Goal: Information Seeking & Learning: Learn about a topic

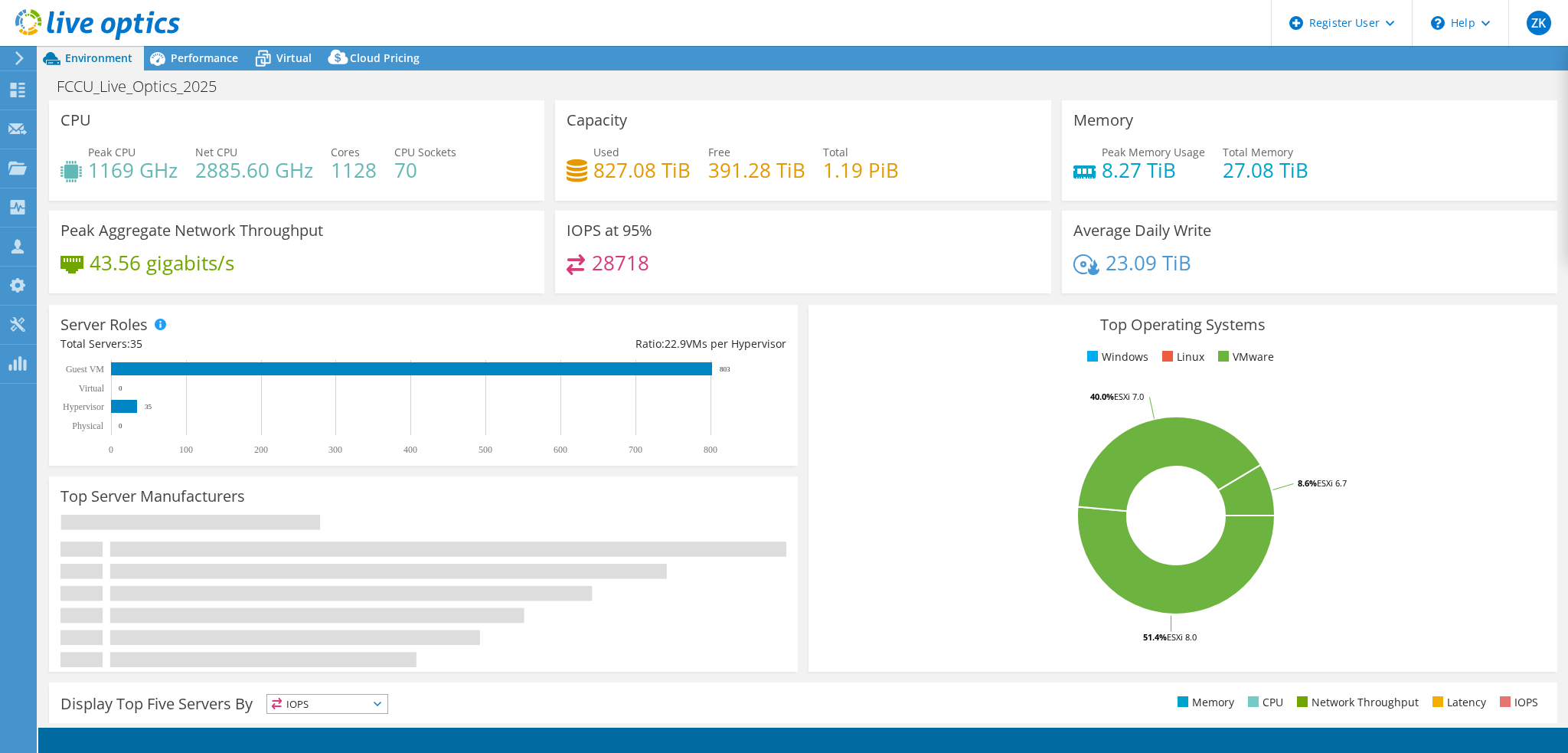
select select "USD"
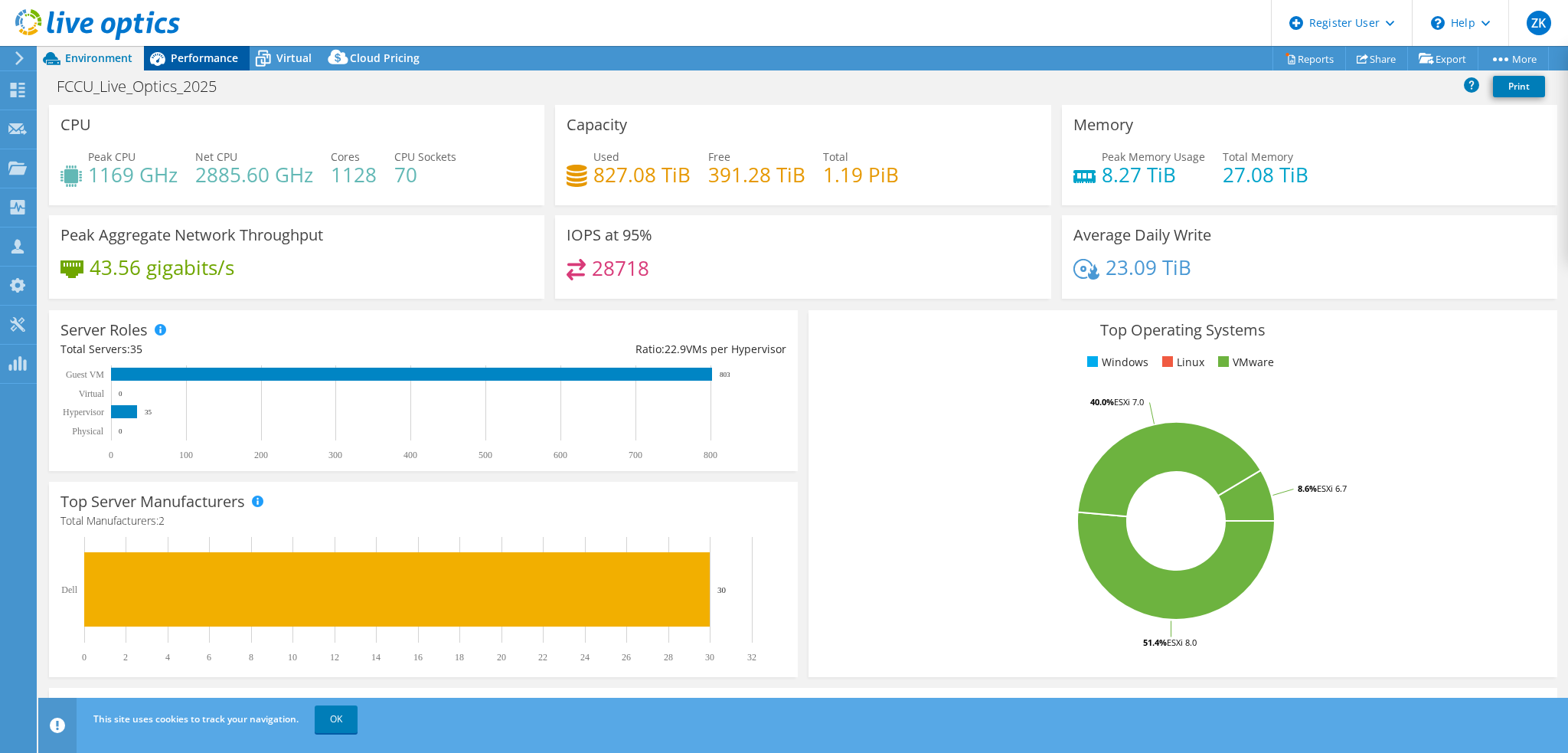
click at [181, 54] on span "Performance" at bounding box center [205, 57] width 68 height 15
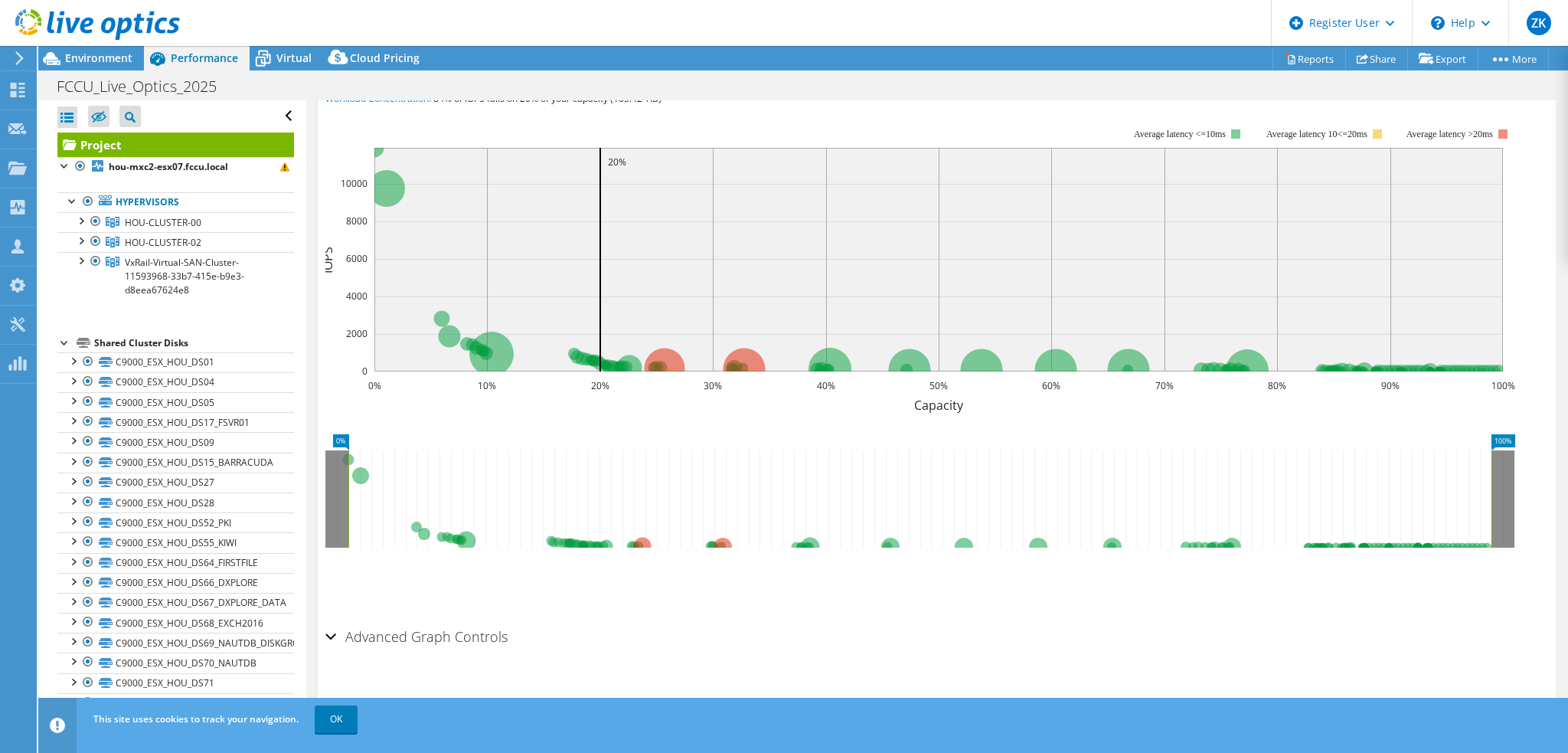
scroll to position [55, 0]
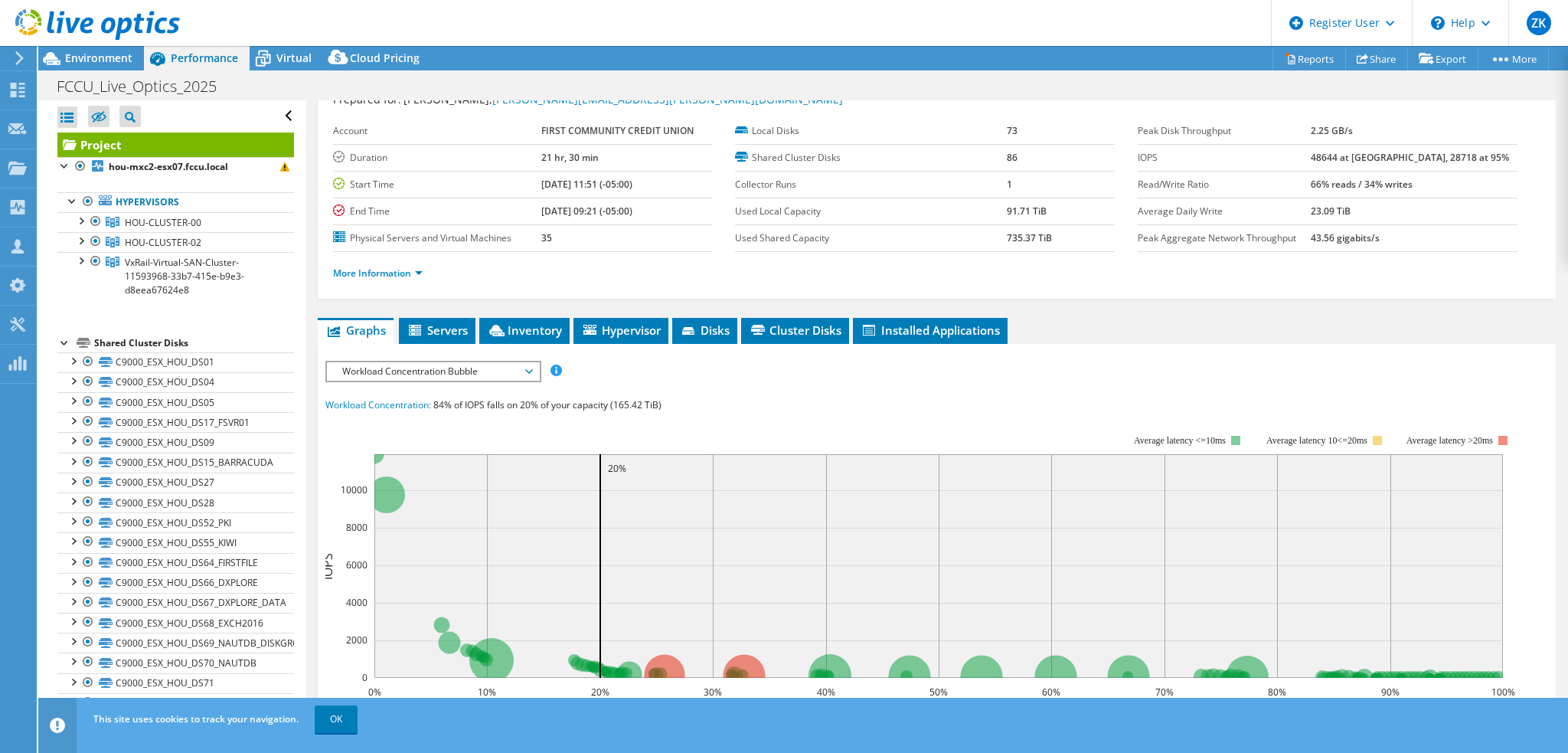
click at [488, 371] on span "Workload Concentration Bubble" at bounding box center [432, 371] width 196 height 18
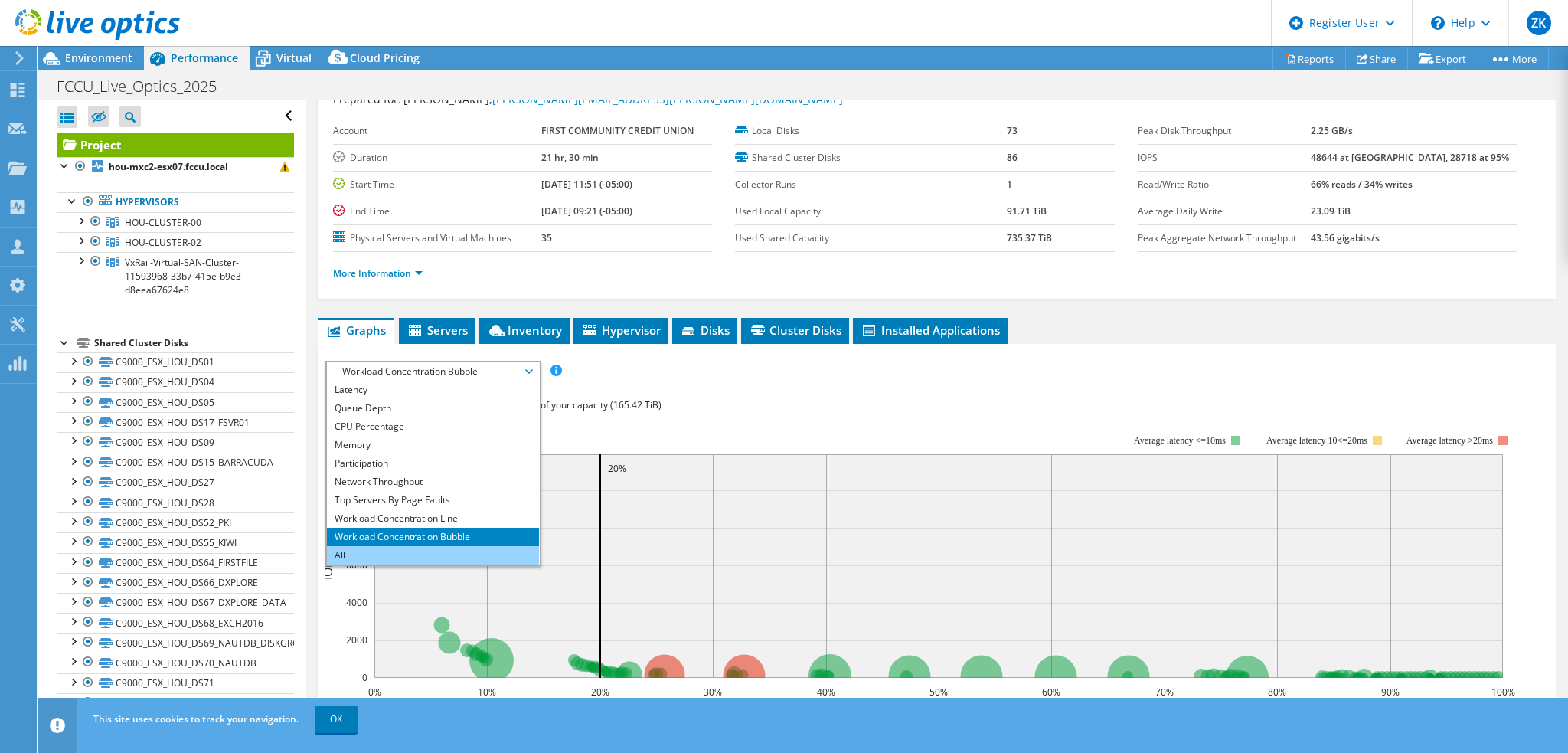
click at [410, 554] on li "All" at bounding box center [432, 556] width 212 height 18
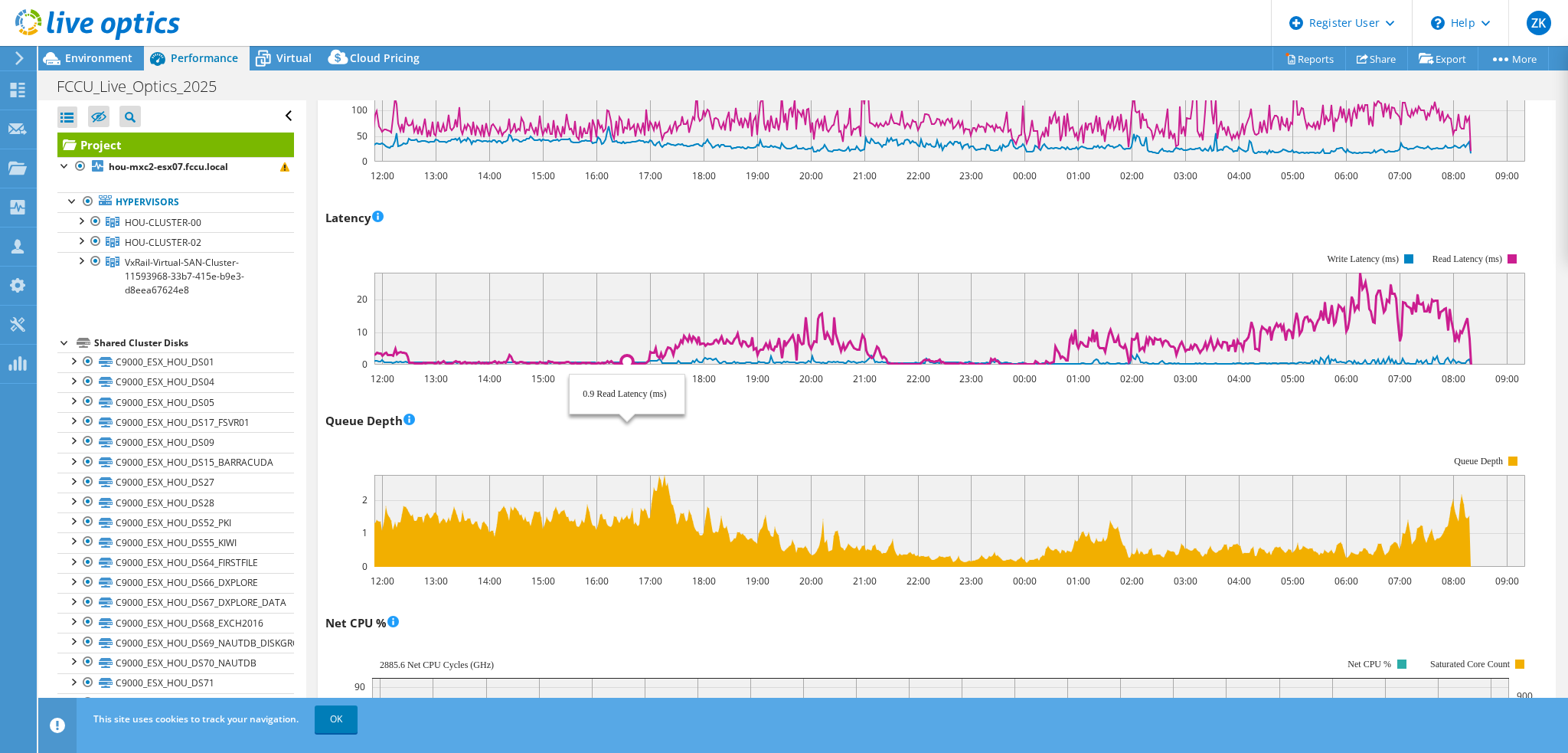
scroll to position [767, 0]
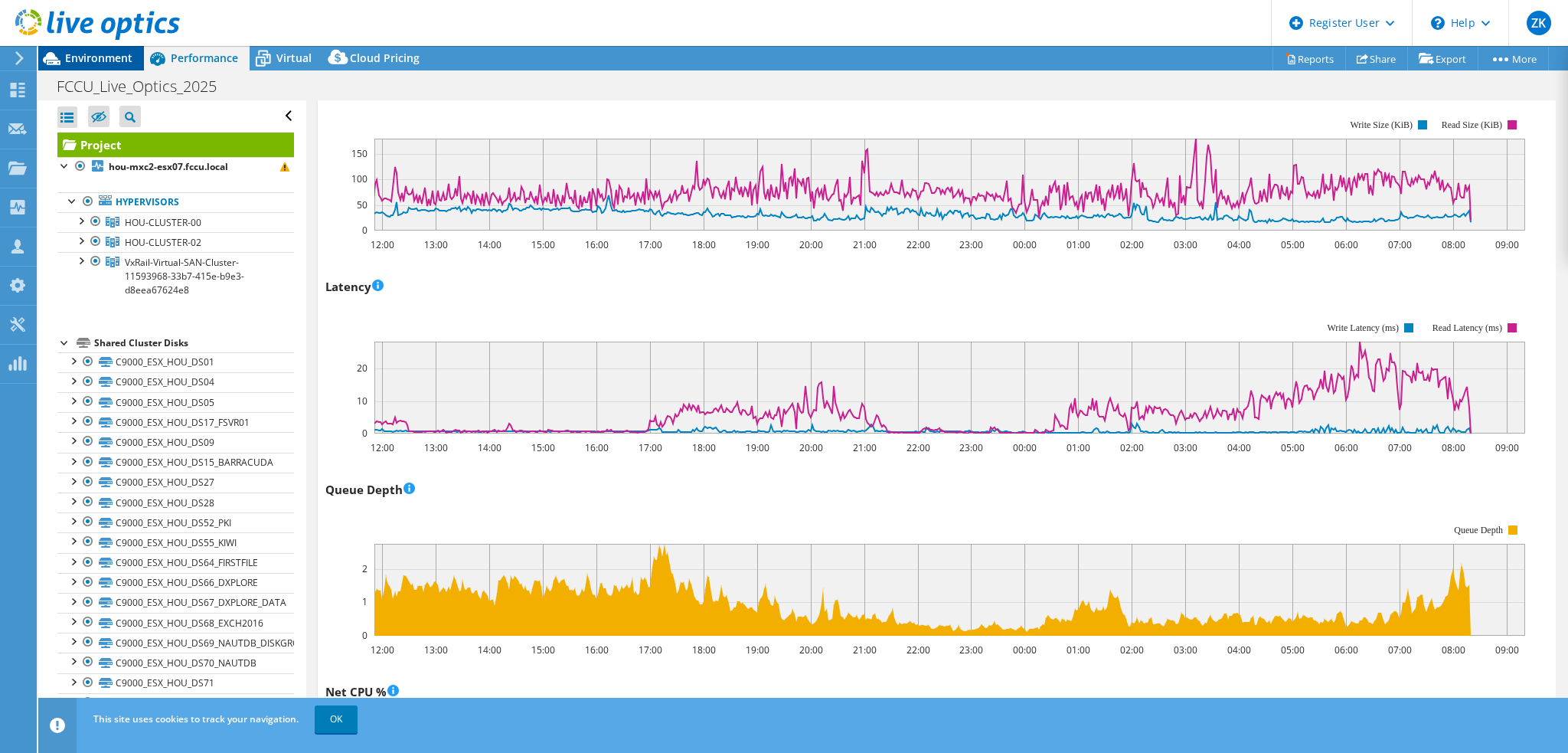
click at [126, 67] on div "Environment" at bounding box center [91, 58] width 105 height 24
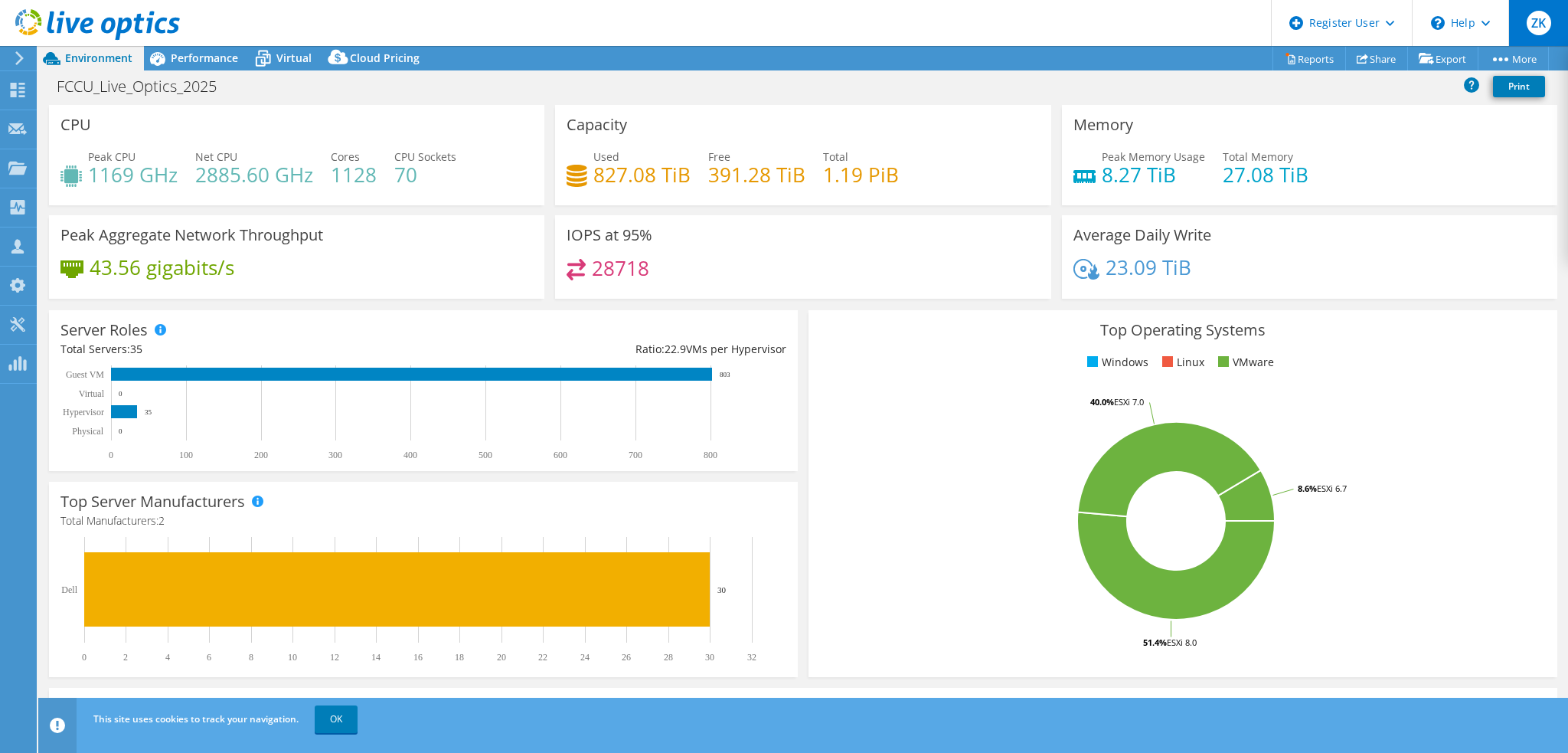
click at [1518, 23] on div "ZK" at bounding box center [1539, 23] width 60 height 46
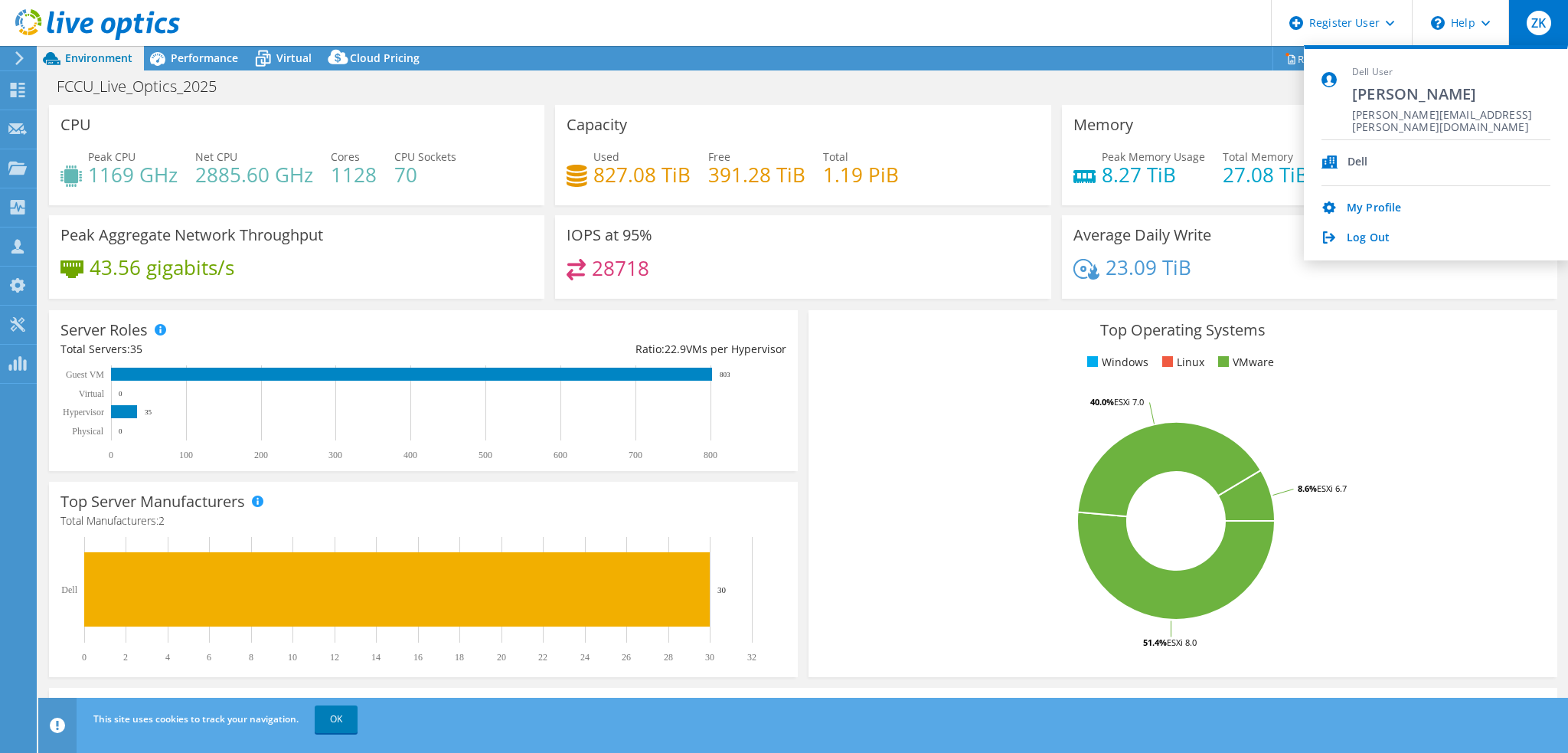
click at [1174, 79] on div "FCCU_Live_Optics_2025 Print" at bounding box center [804, 85] width 1530 height 28
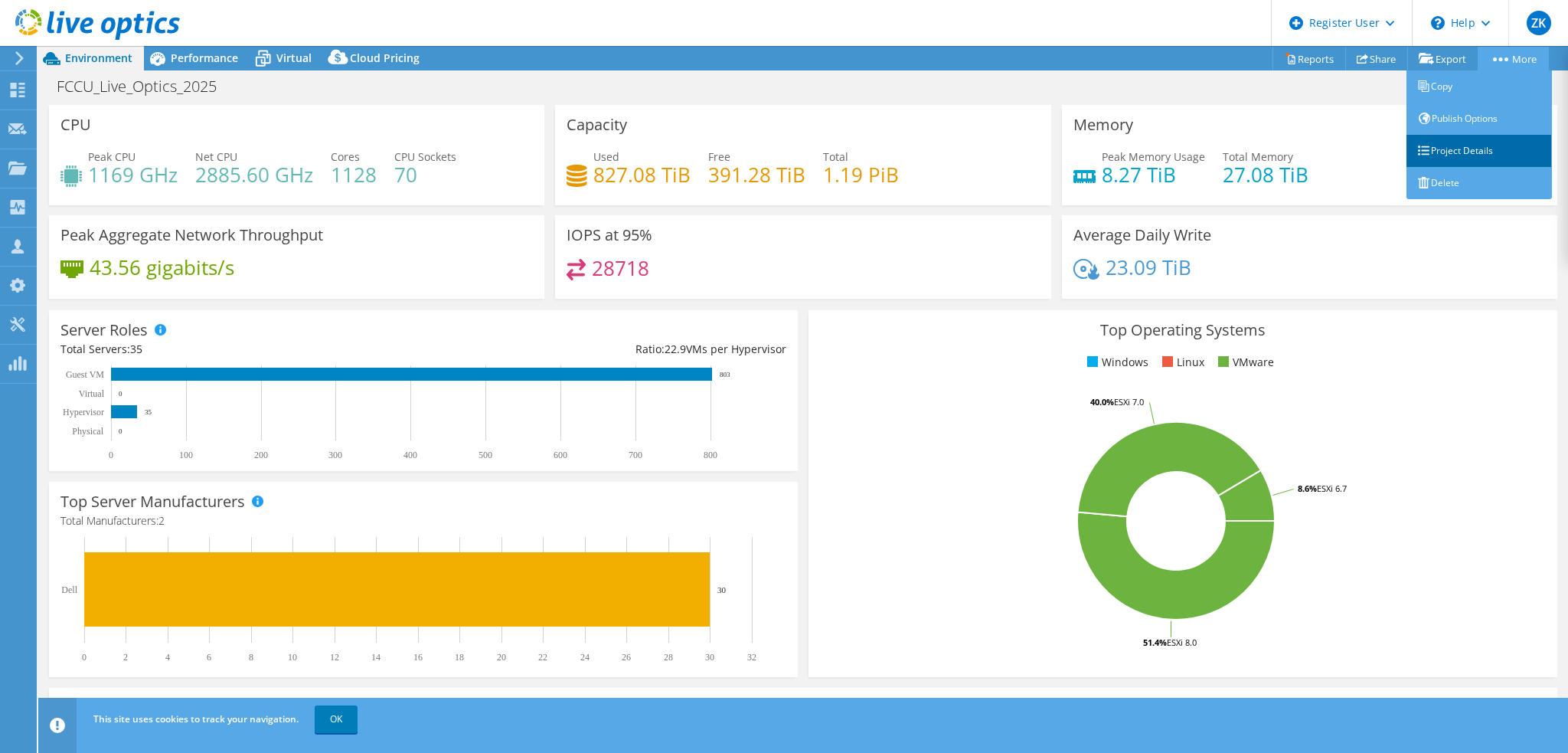
click at [1487, 143] on link "Project Details" at bounding box center [1479, 150] width 145 height 32
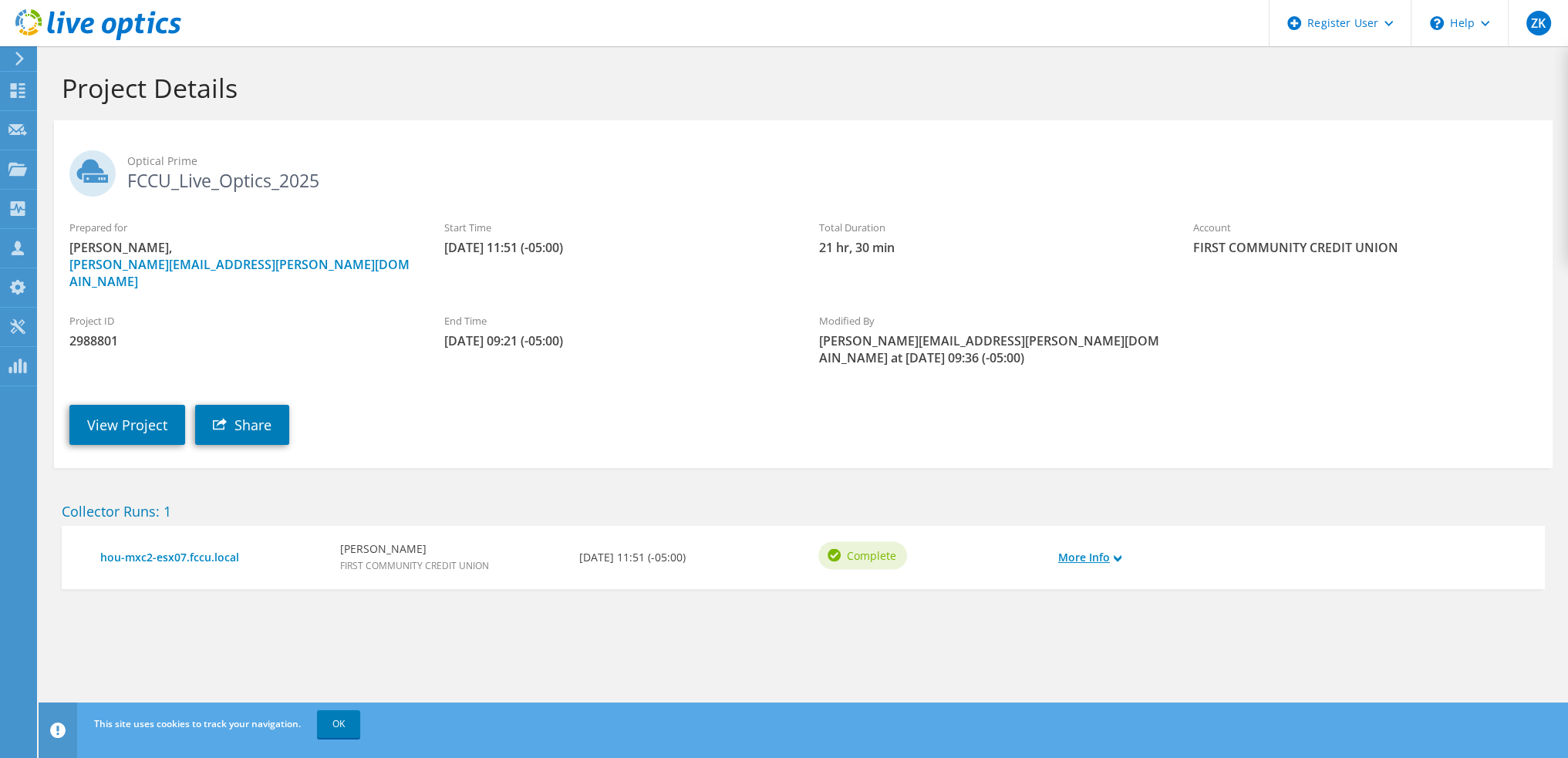
click at [1110, 550] on link "More Info" at bounding box center [1089, 557] width 63 height 17
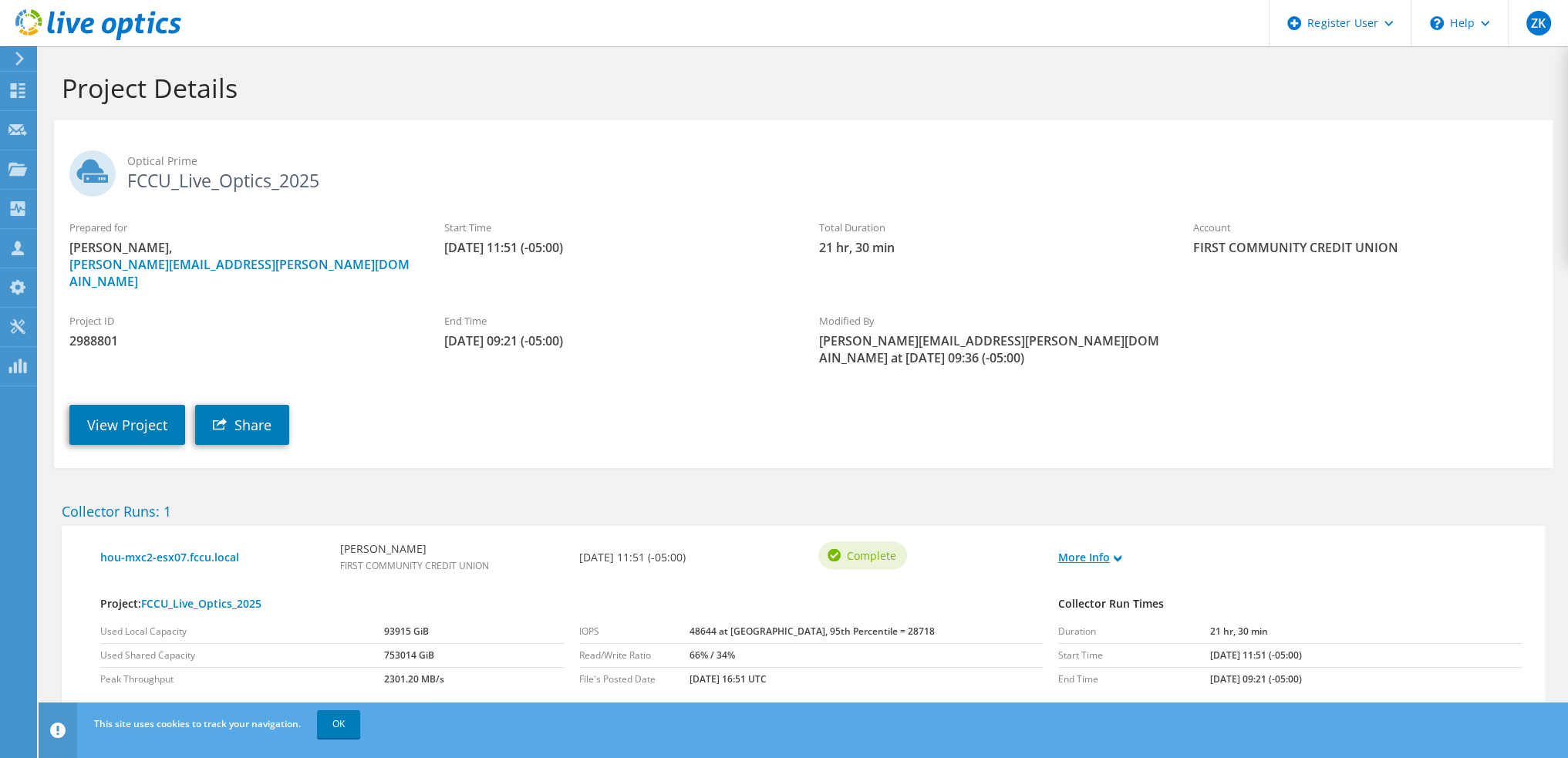
click at [1110, 550] on link "More Info" at bounding box center [1089, 557] width 63 height 17
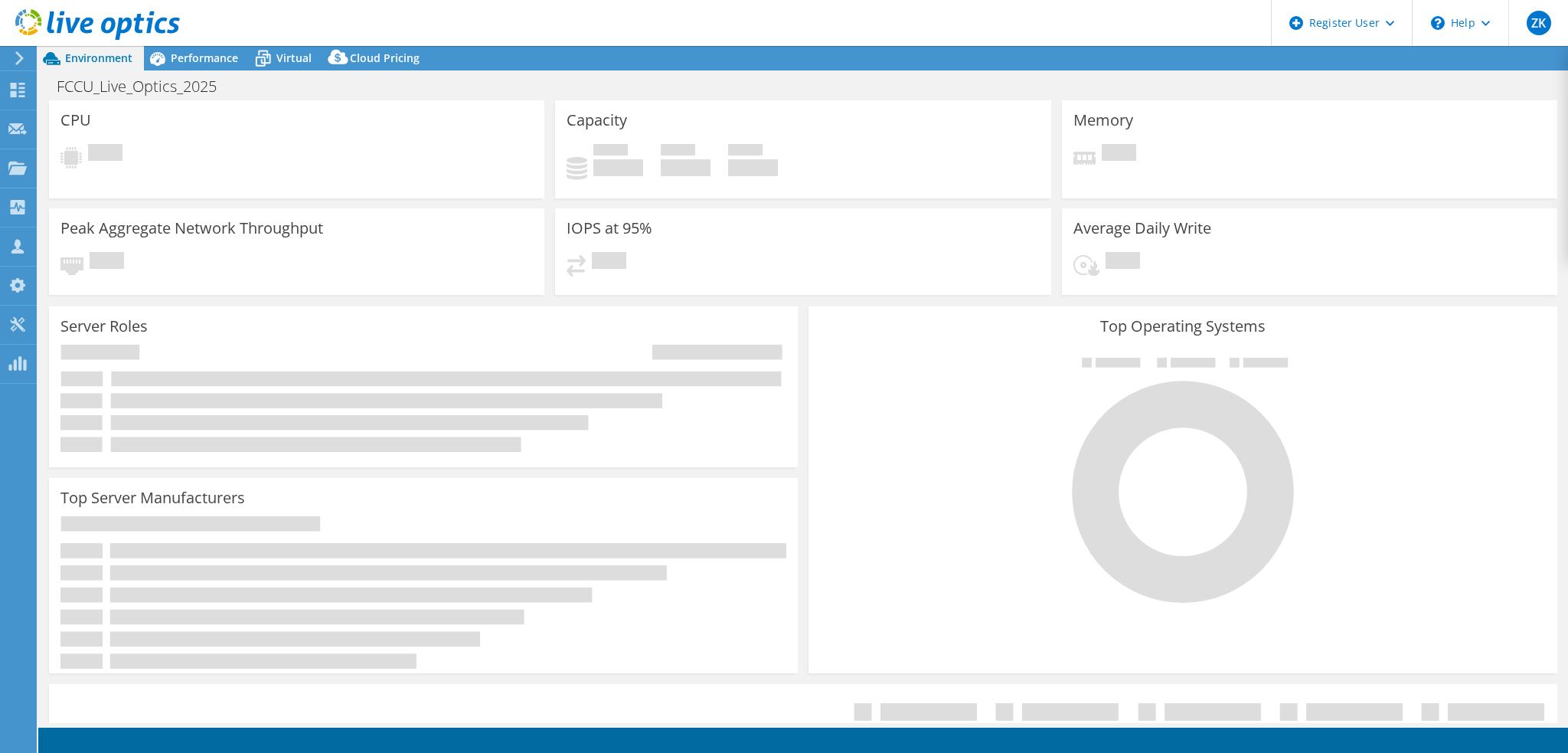
select select "USD"
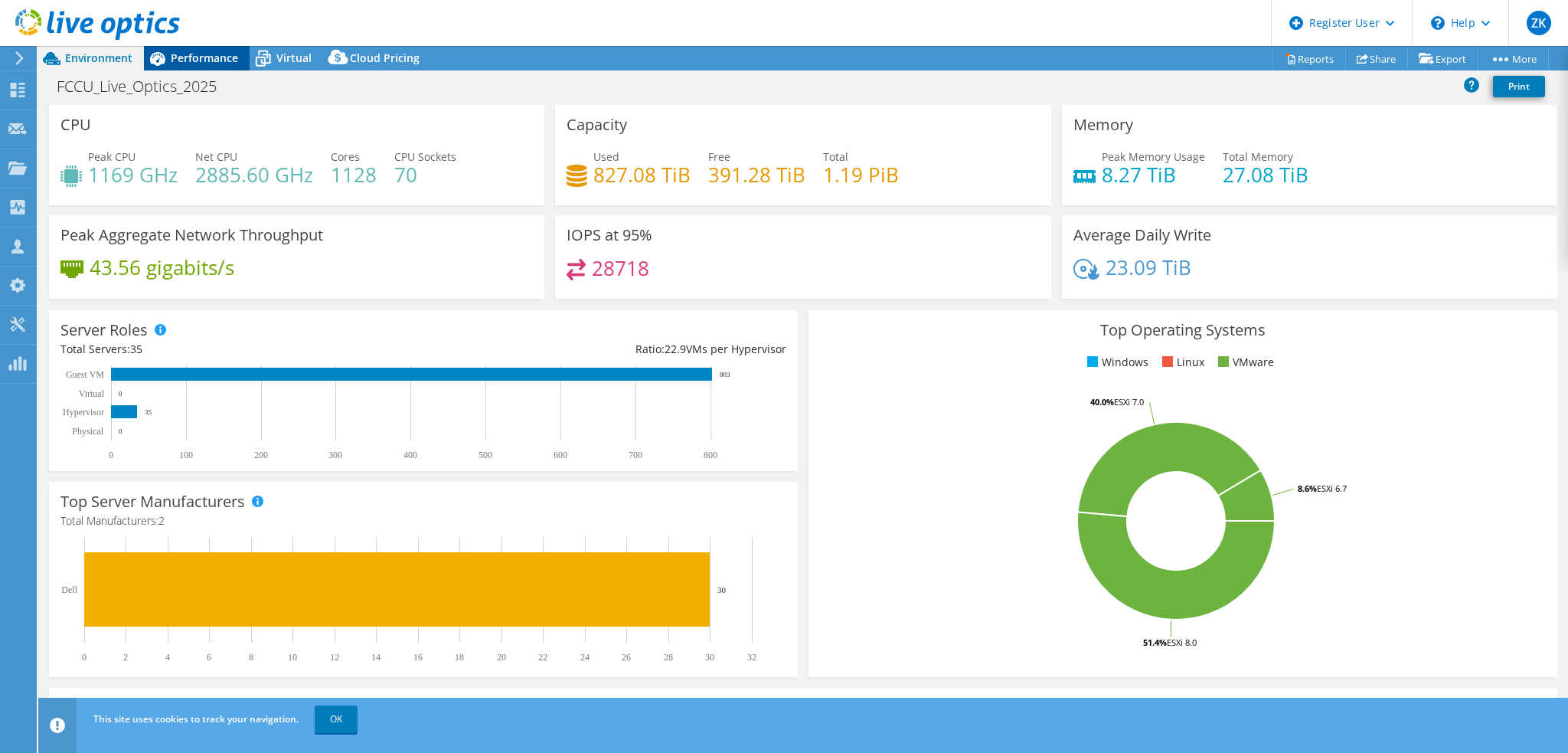
click at [217, 63] on span "Performance" at bounding box center [205, 57] width 68 height 15
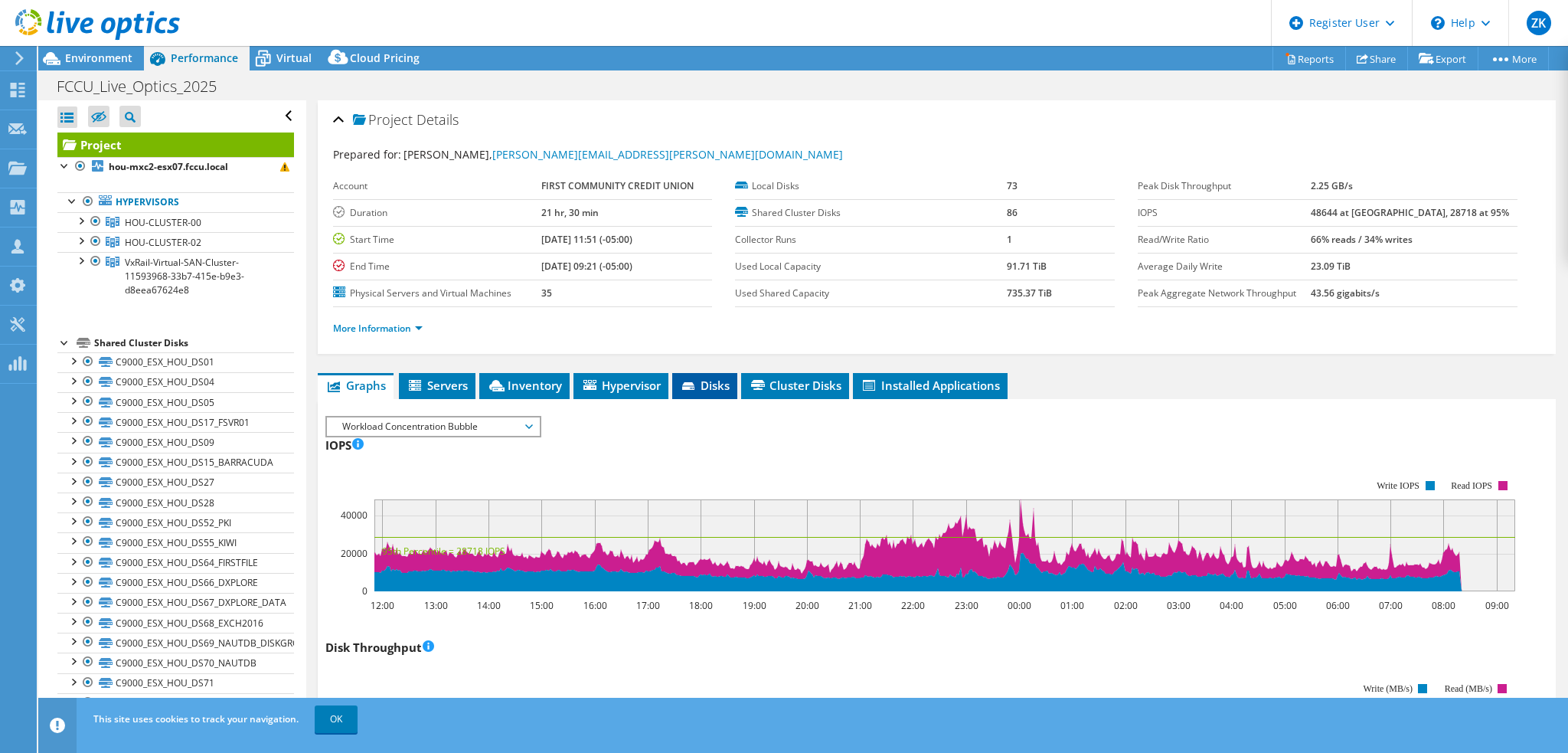
click at [727, 382] on span "Disks" at bounding box center [704, 385] width 49 height 15
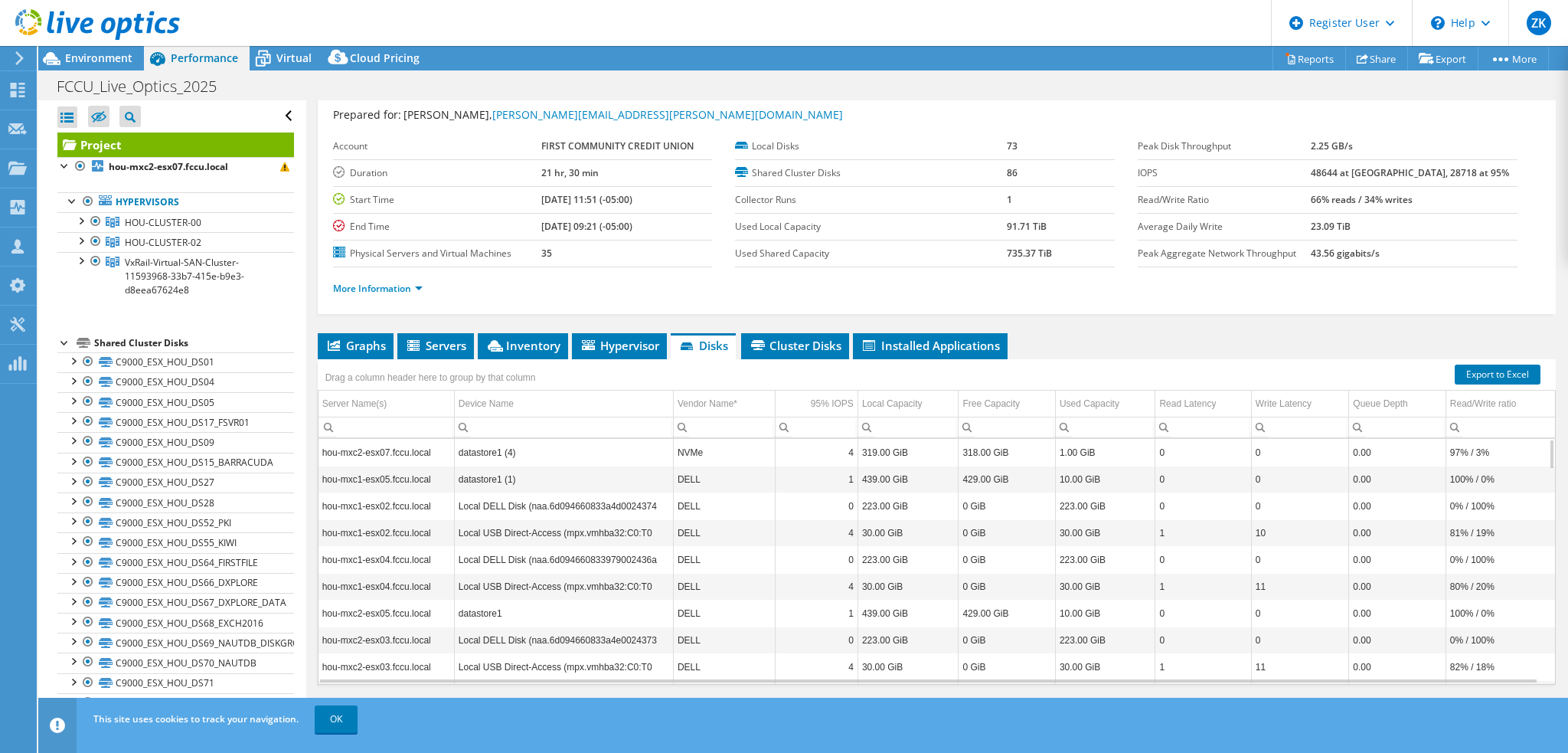
scroll to position [57, 0]
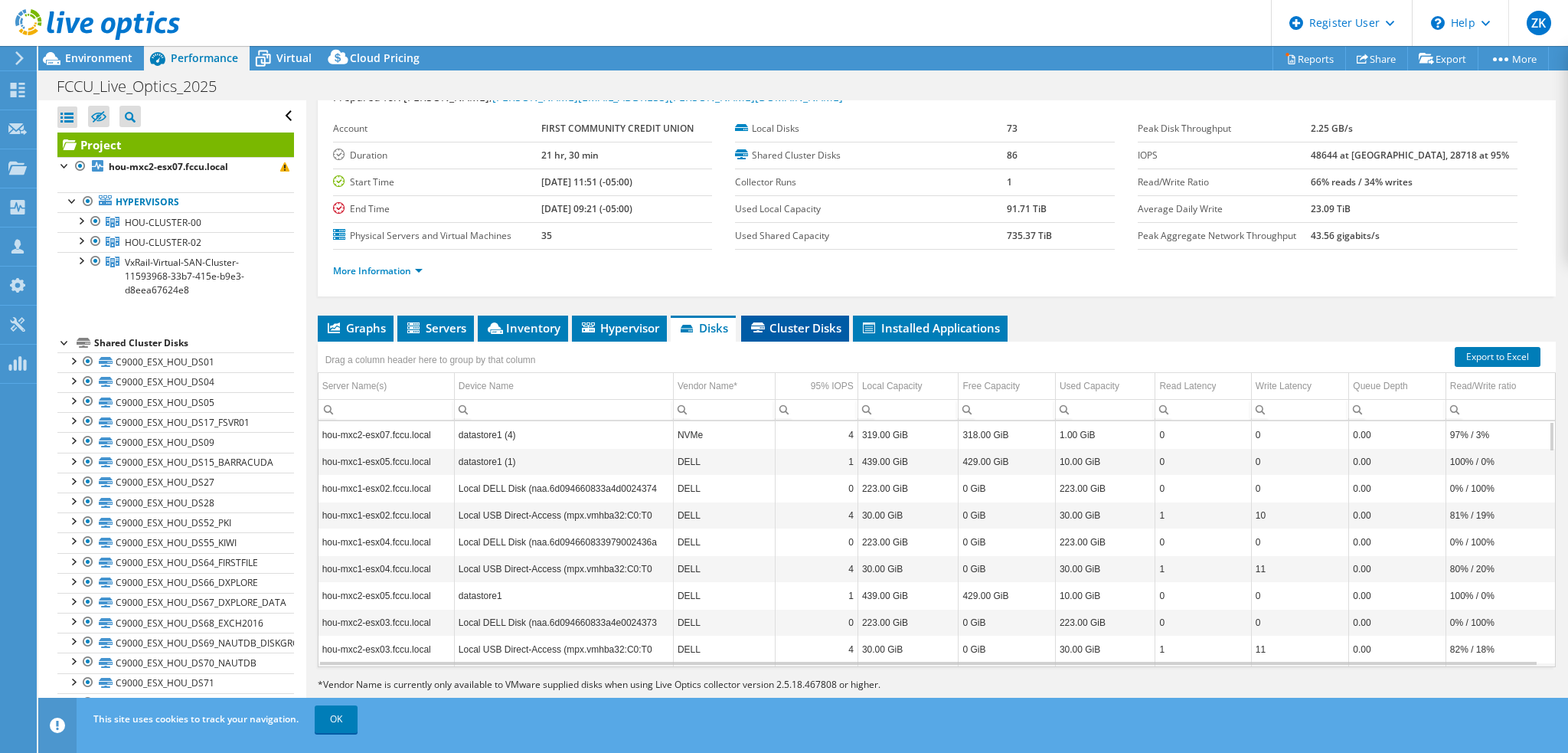
click at [819, 330] on span "Cluster Disks" at bounding box center [795, 328] width 93 height 15
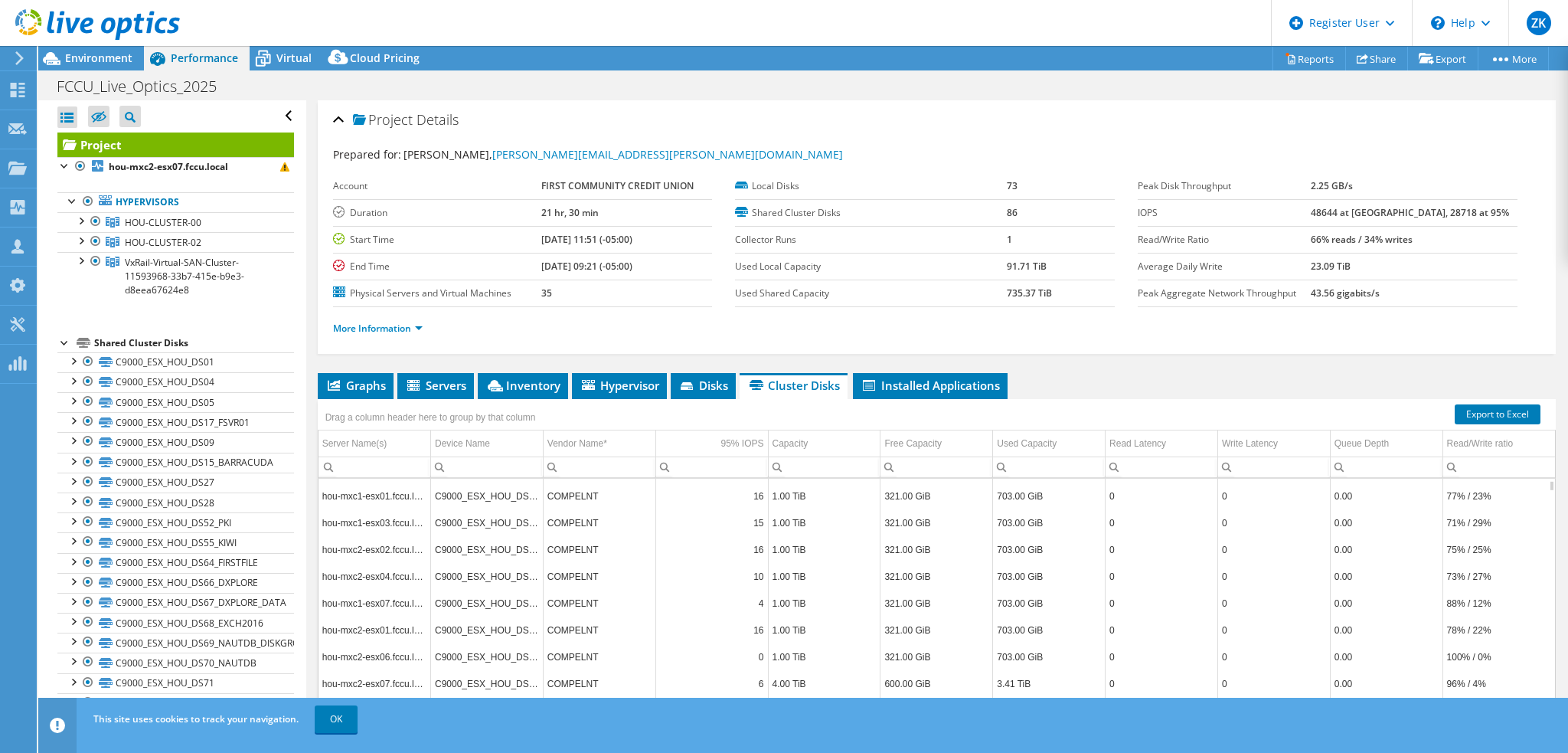
scroll to position [0, 0]
